Goal: Task Accomplishment & Management: Manage account settings

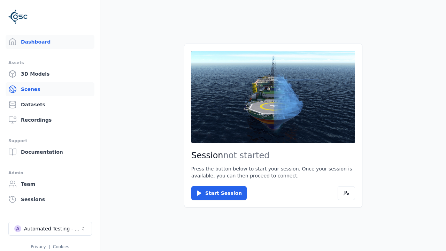
click at [50, 89] on link "Scenes" at bounding box center [50, 89] width 89 height 14
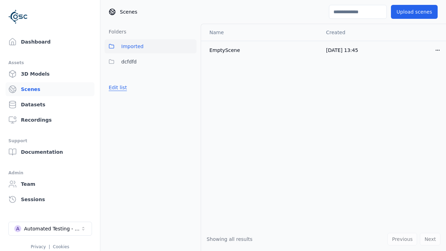
click at [116, 87] on button "Edit list" at bounding box center [117, 87] width 26 height 13
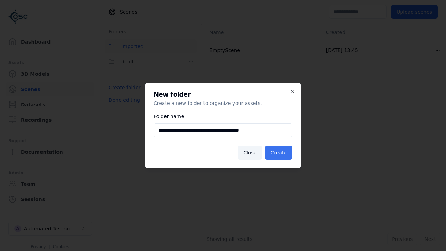
type input "**********"
click at [280, 152] on button "Create" at bounding box center [278, 153] width 27 height 14
click at [122, 106] on button "Done editing" at bounding box center [124, 100] width 40 height 13
click at [116, 103] on button "Done editing" at bounding box center [124, 100] width 40 height 13
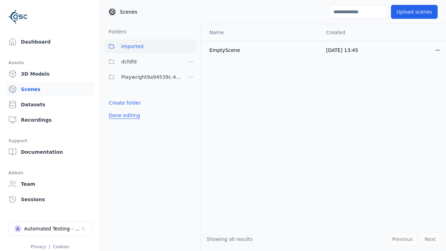
click at [191, 77] on html "Support Dashboard Assets 3D Models Scenes Datasets Recordings Support Documenta…" at bounding box center [223, 125] width 446 height 251
click at [191, 102] on div "Rename" at bounding box center [193, 102] width 47 height 11
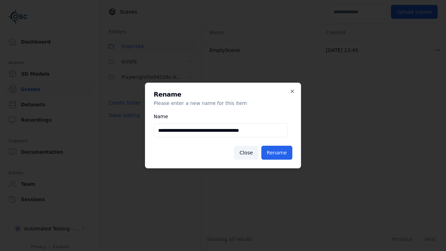
click at [220, 130] on input "**********" at bounding box center [221, 130] width 134 height 14
type input "**********"
click at [278, 152] on button "Rename" at bounding box center [276, 153] width 31 height 14
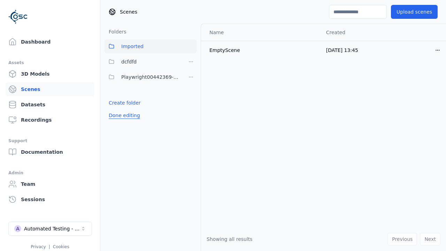
click at [122, 115] on button "Done editing" at bounding box center [124, 115] width 40 height 13
click at [116, 109] on button "Done editing" at bounding box center [124, 115] width 40 height 13
click at [191, 77] on html "Support Dashboard Assets 3D Models Scenes Datasets Recordings Support Documenta…" at bounding box center [223, 125] width 446 height 251
click at [191, 113] on div "Delete" at bounding box center [193, 113] width 47 height 11
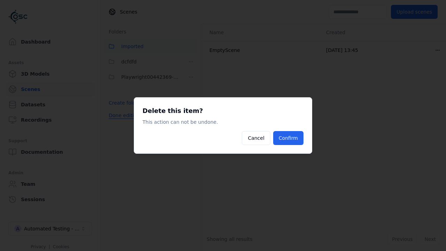
click at [289, 138] on button "Confirm" at bounding box center [288, 138] width 30 height 14
click at [122, 115] on button "Done editing" at bounding box center [124, 115] width 40 height 13
